Goal: Task Accomplishment & Management: Complete application form

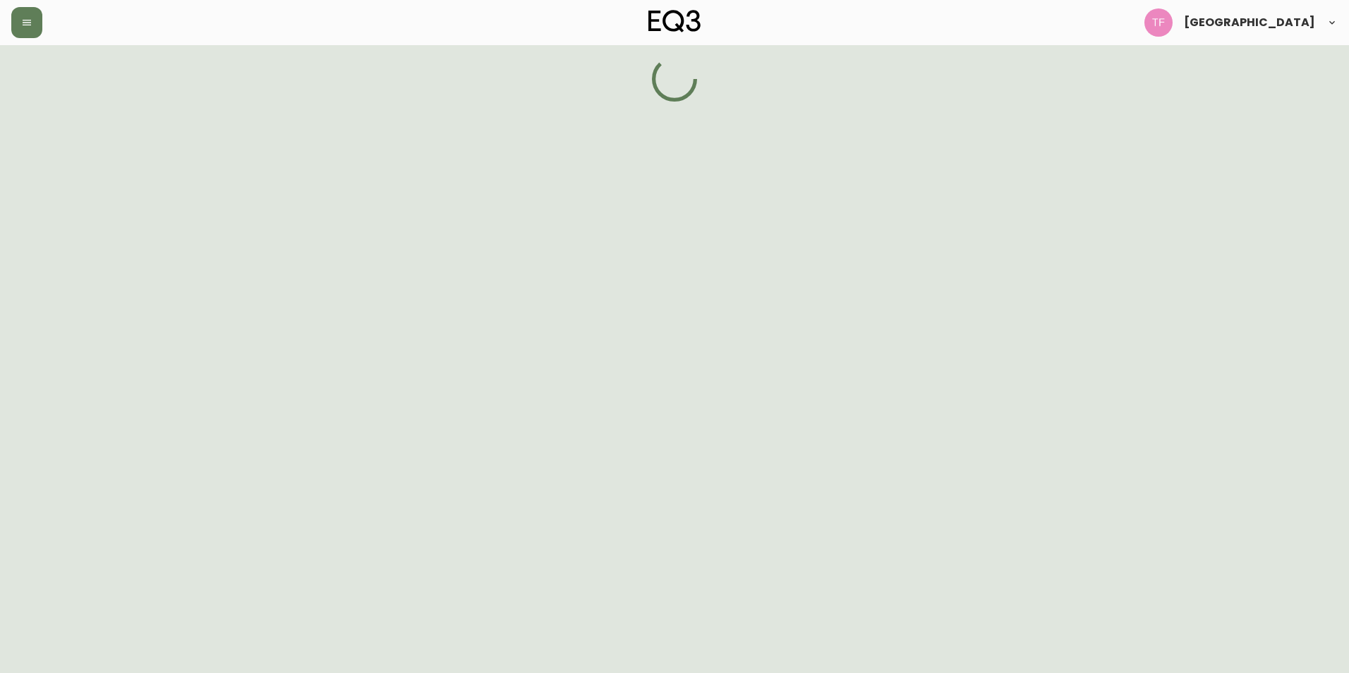
select select "BC"
select select "CA"
select select "CA_EN"
select select "Other"
select select "Interior Designer"
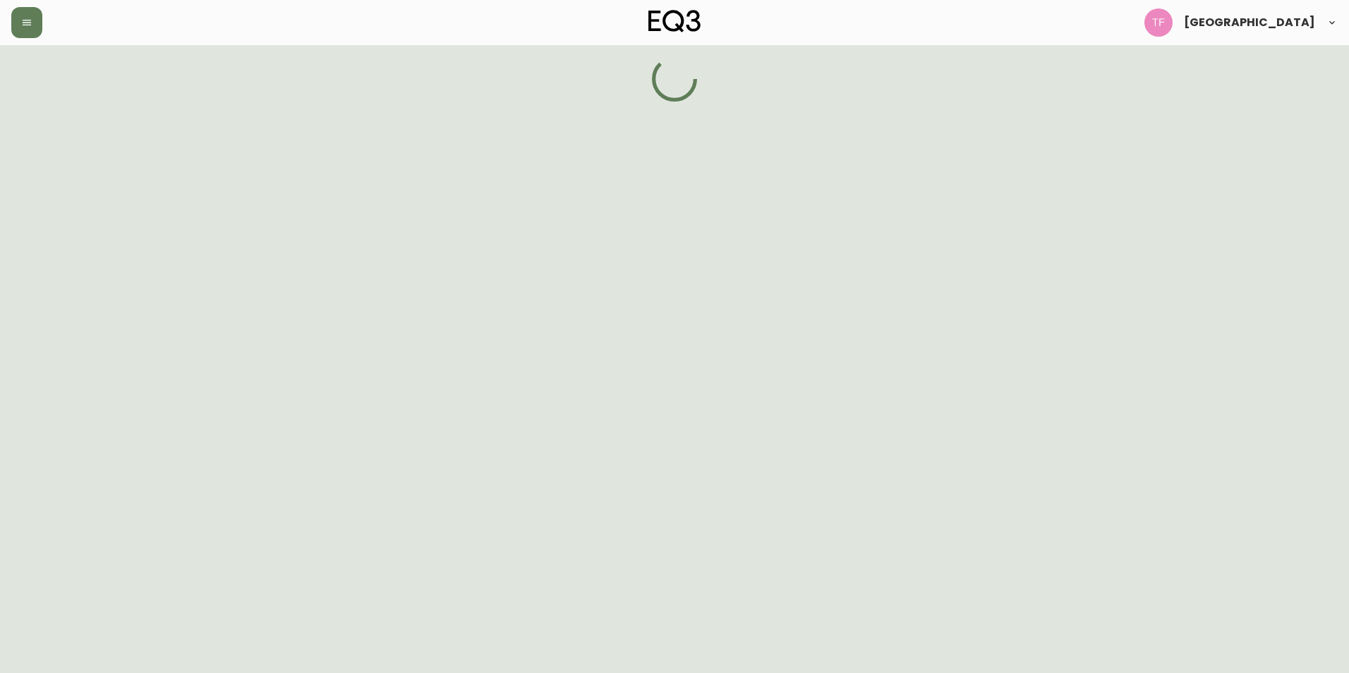
select select "false"
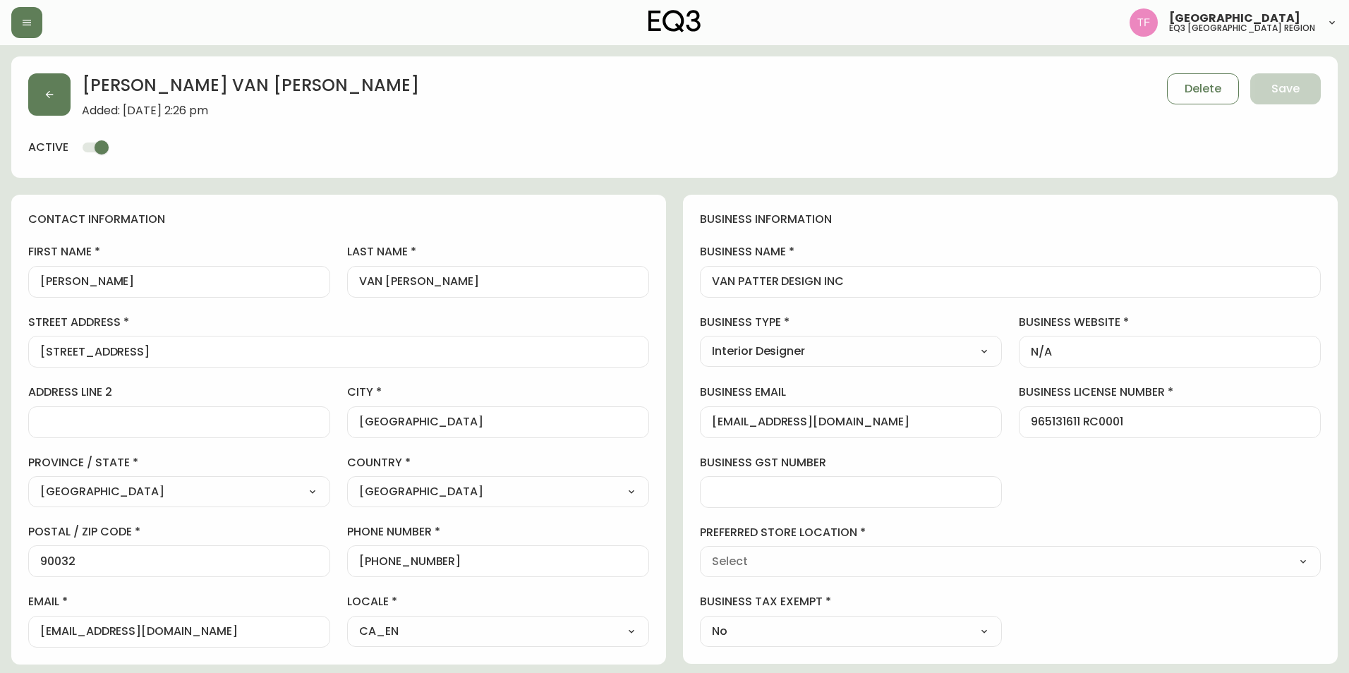
type input "EQ3 [GEOGRAPHIC_DATA]"
select select "cjw10z96p001r6gs00juufhhe"
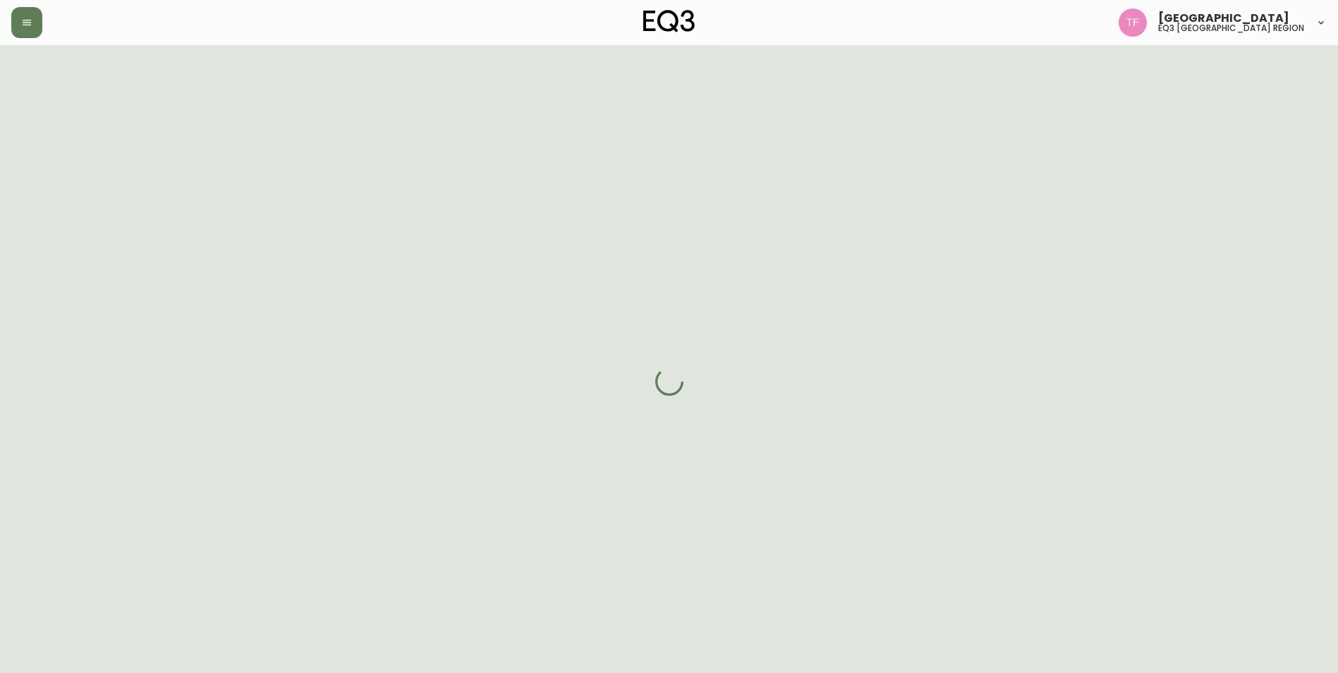
select select "BC"
select select "CA"
select select "CA_EN"
select select "Other"
select select "Interior Designer"
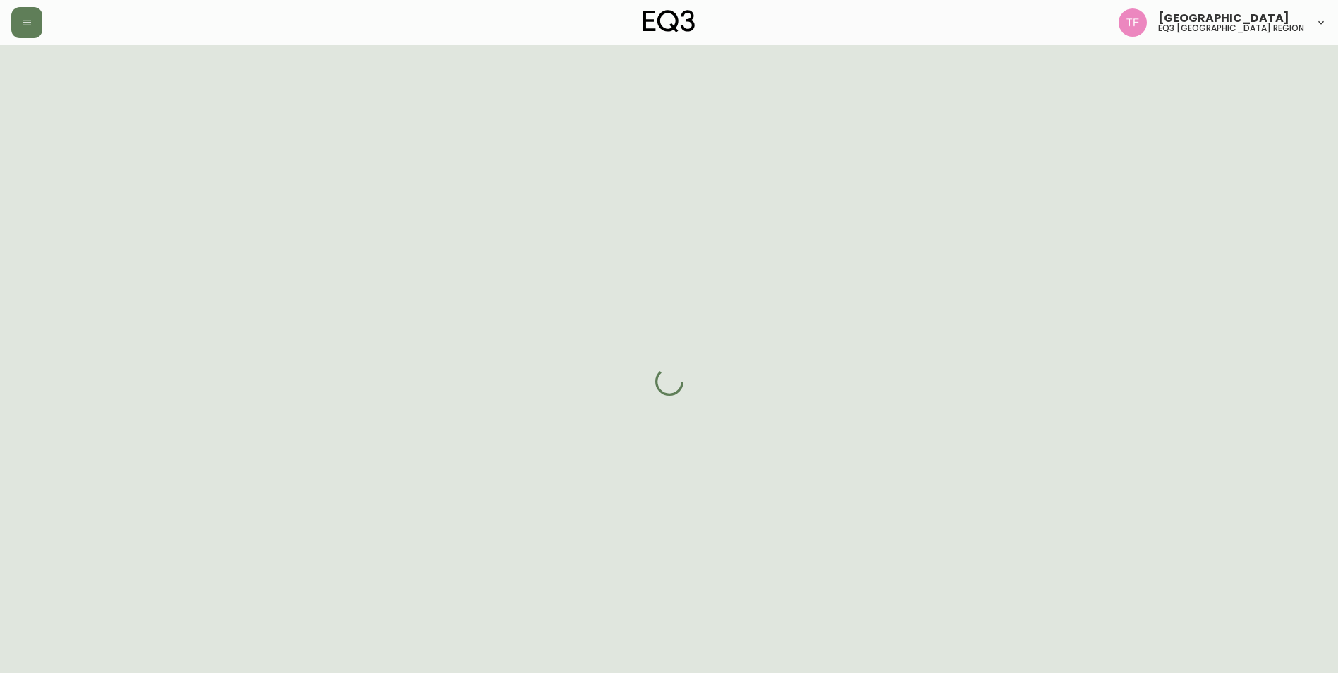
select select "cjw10z96p001r6gs00juufhhe"
select select "false"
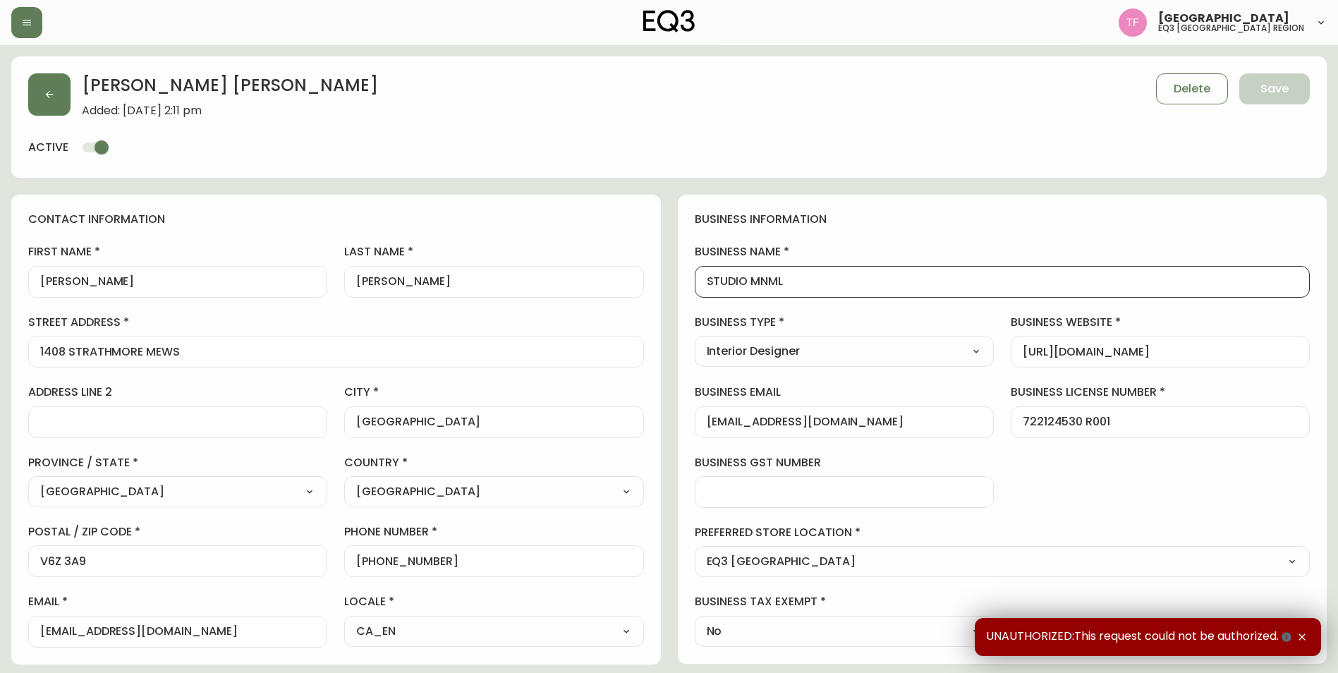
drag, startPoint x: 799, startPoint y: 281, endPoint x: 624, endPoint y: 285, distance: 175.7
click at [624, 285] on div "contact information first name [PERSON_NAME] last name [PERSON_NAME][GEOGRAPHIC…" at bounding box center [669, 685] width 1316 height 980
